Goal: Information Seeking & Learning: Understand process/instructions

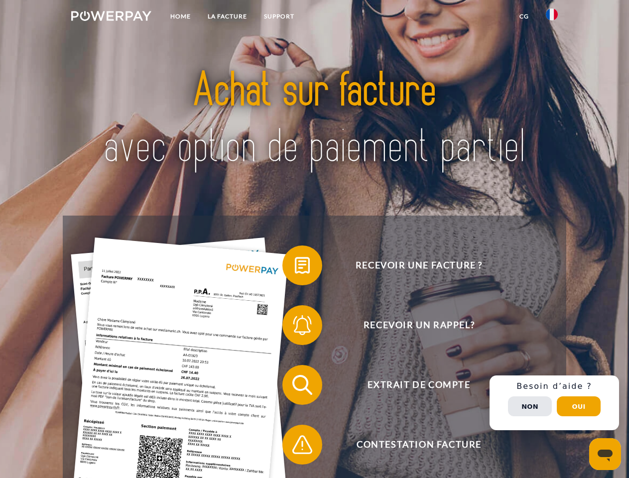
click at [111, 17] on img at bounding box center [111, 16] width 80 height 10
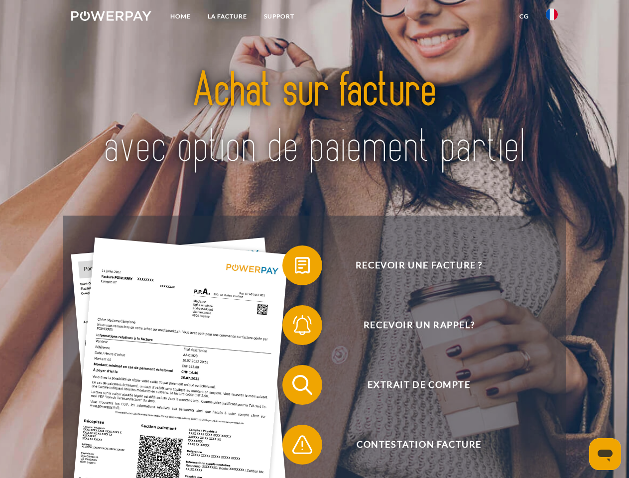
click at [552, 17] on img at bounding box center [552, 14] width 12 height 12
click at [524, 16] on link "CG" at bounding box center [524, 16] width 26 height 18
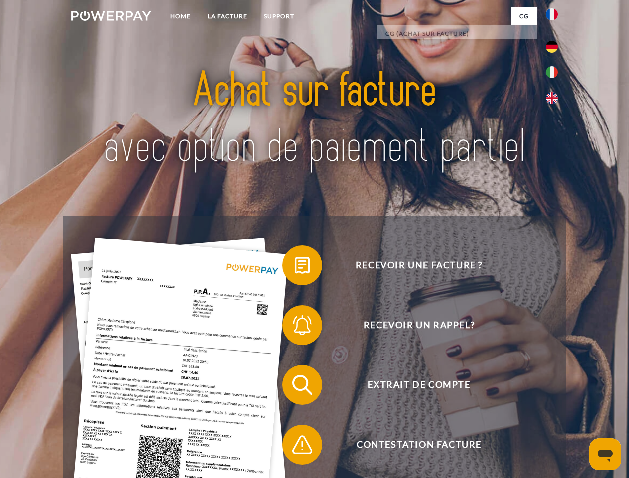
click at [295, 268] on span at bounding box center [288, 266] width 50 height 50
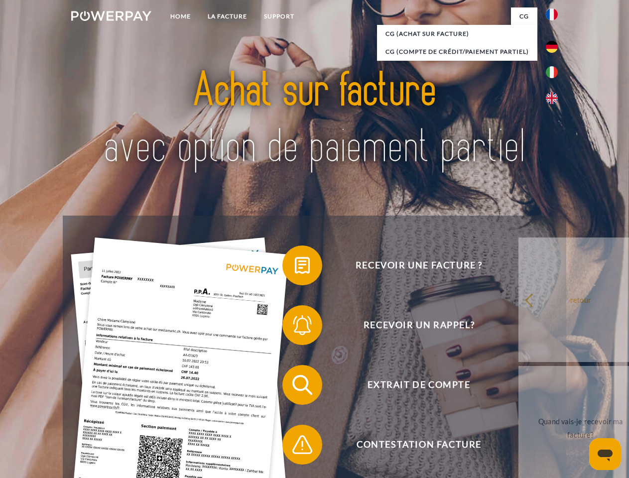
click at [295, 327] on span at bounding box center [288, 325] width 50 height 50
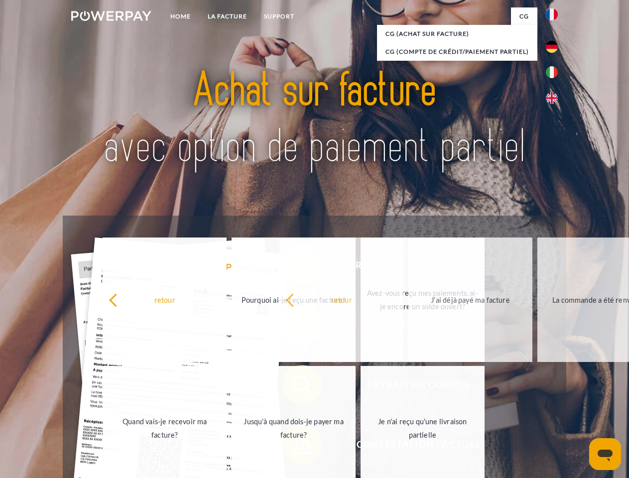
click at [295, 447] on span at bounding box center [288, 445] width 50 height 50
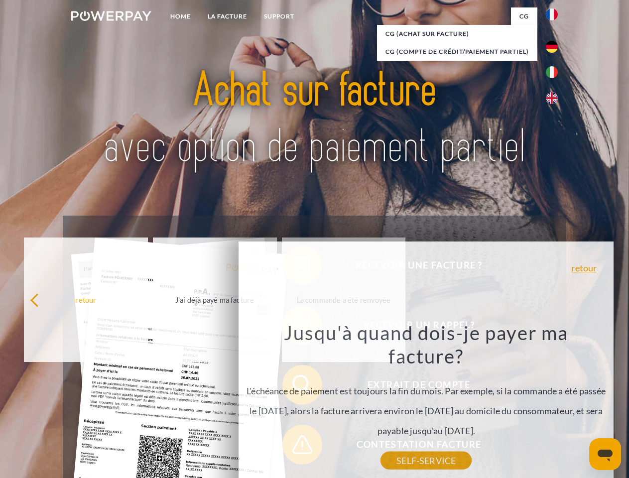
click at [554, 403] on div "Recevoir une facture ? Recevoir un rappel? Extrait de compte retour" at bounding box center [314, 415] width 503 height 399
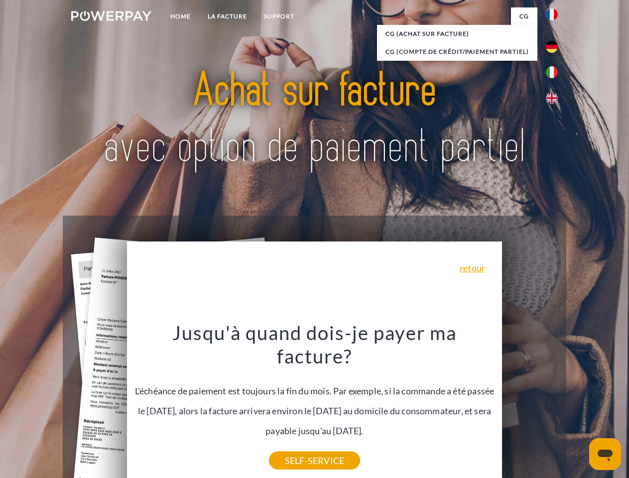
click at [530, 405] on span "Extrait de compte" at bounding box center [419, 385] width 244 height 40
click at [579, 406] on header "Home LA FACTURE Support" at bounding box center [314, 344] width 629 height 688
